Goal: Navigation & Orientation: Find specific page/section

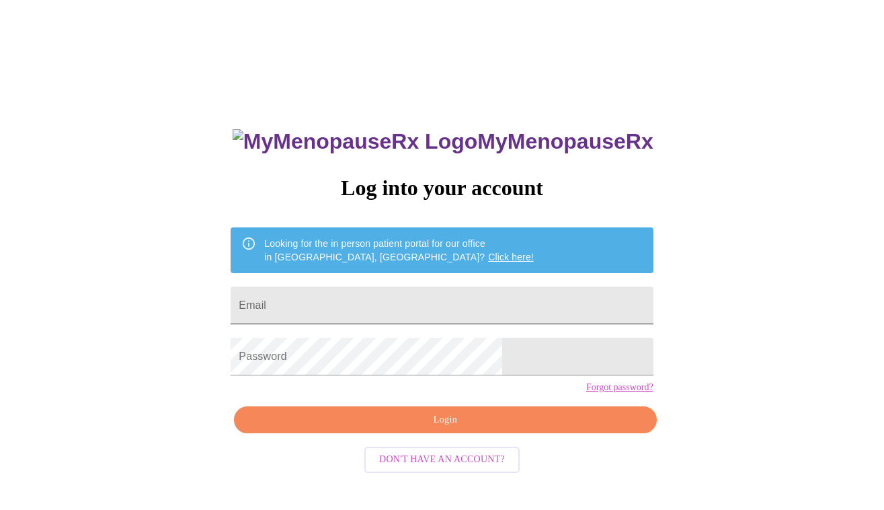
click at [530, 293] on input "Email" at bounding box center [442, 306] width 422 height 38
type input "[EMAIL_ADDRESS][DOMAIN_NAME]"
click at [488, 303] on input "[EMAIL_ADDRESS][DOMAIN_NAME]" at bounding box center [442, 306] width 422 height 38
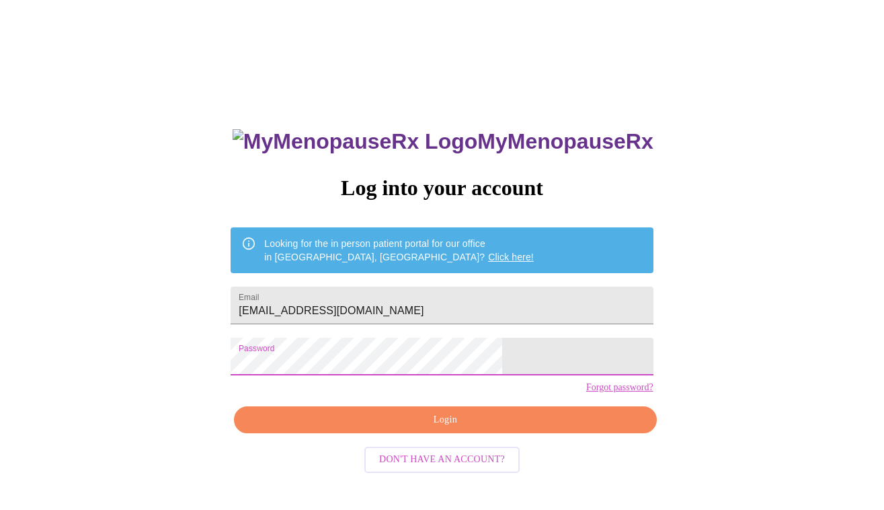
click at [477, 428] on span "Login" at bounding box center [445, 420] width 391 height 17
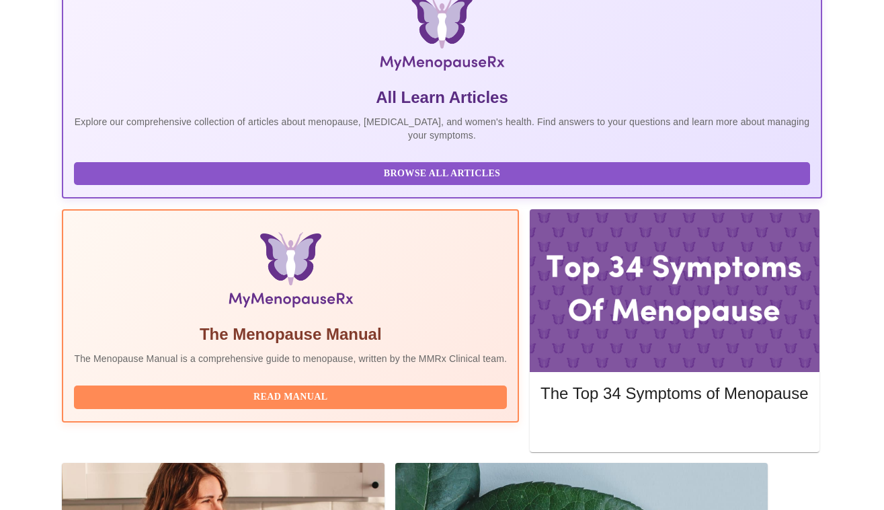
scroll to position [245, 0]
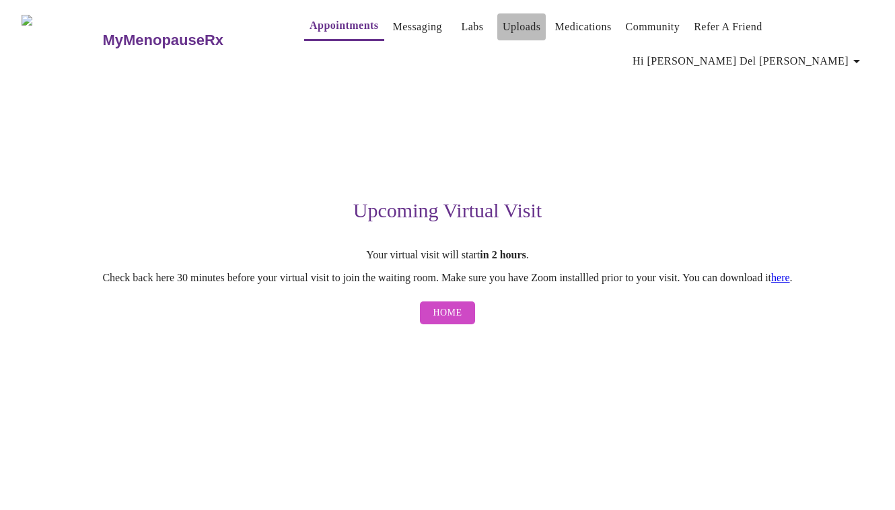
click at [502, 22] on link "Uploads" at bounding box center [521, 26] width 38 height 19
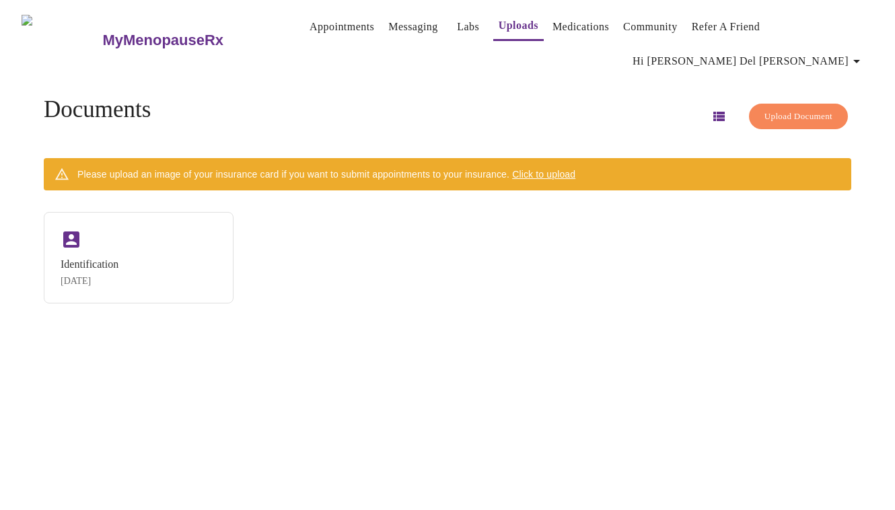
click at [561, 22] on link "Medications" at bounding box center [580, 26] width 56 height 19
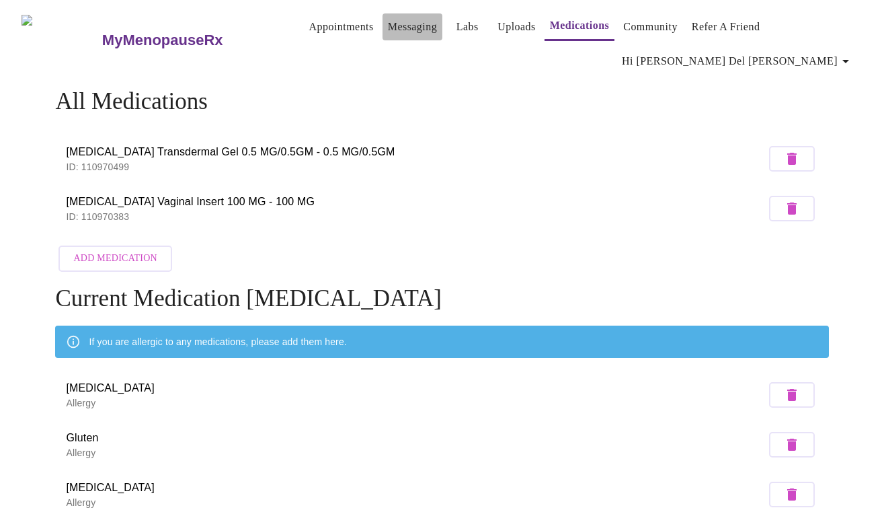
click at [395, 17] on link "Messaging" at bounding box center [412, 26] width 49 height 19
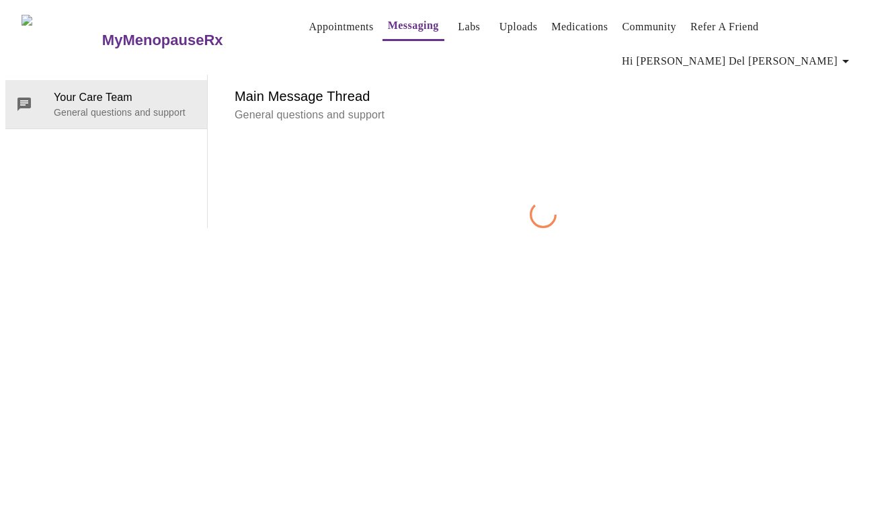
scroll to position [69, 0]
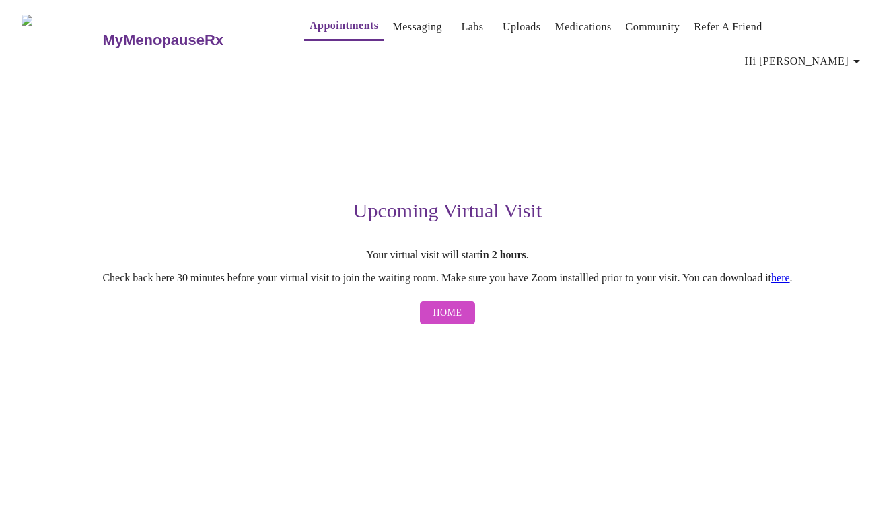
click at [790, 276] on link "here" at bounding box center [780, 277] width 19 height 11
